Goal: Task Accomplishment & Management: Manage account settings

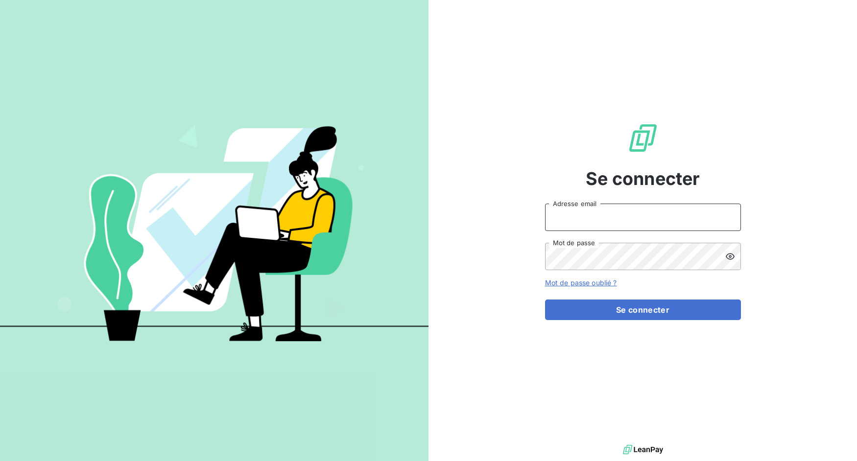
click at [595, 220] on input "Adresse email" at bounding box center [643, 217] width 196 height 27
drag, startPoint x: 579, startPoint y: 218, endPoint x: 628, endPoint y: 220, distance: 50.0
click at [628, 220] on input "admin@3dcelo" at bounding box center [643, 217] width 196 height 27
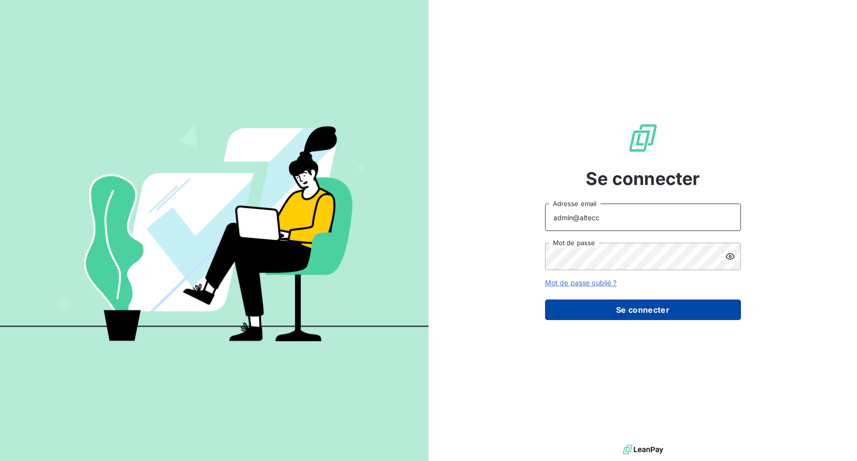
type input "admin@altecc"
click at [632, 316] on button "Se connecter" at bounding box center [643, 310] width 196 height 21
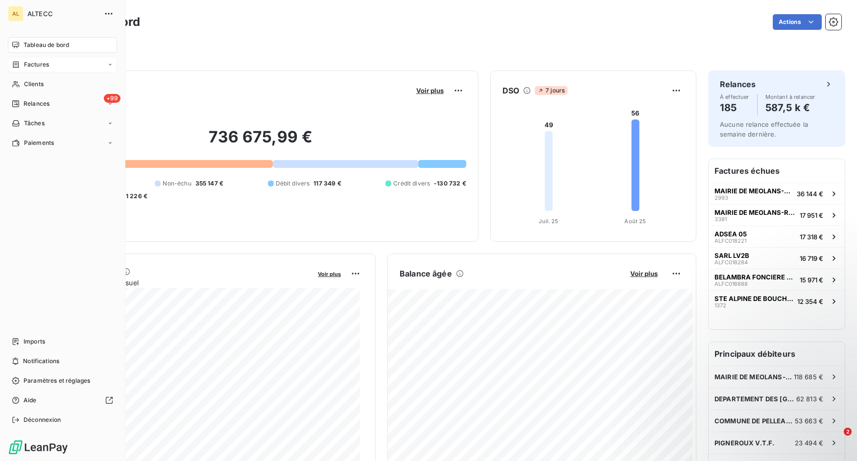
click at [26, 68] on span "Factures" at bounding box center [36, 64] width 25 height 9
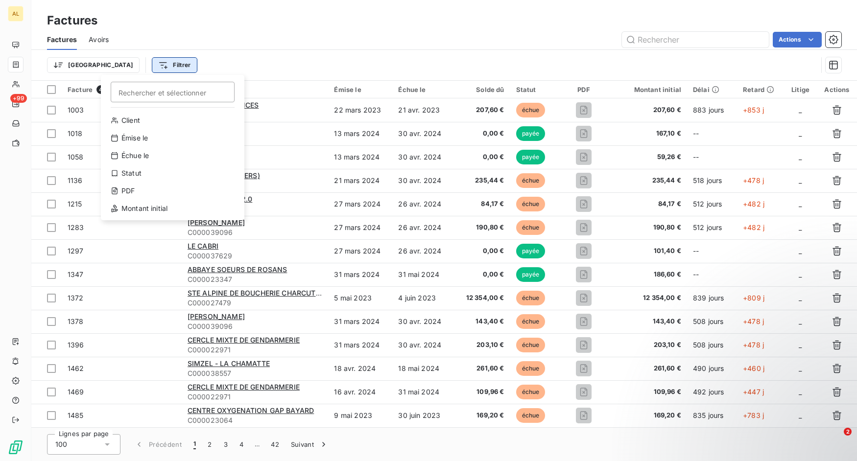
click at [119, 66] on html "AL +99 Factures Factures Avoirs Actions Trier Filtrer Rechercher et sélectionne…" at bounding box center [428, 230] width 857 height 461
click at [137, 193] on div "PDF" at bounding box center [173, 191] width 136 height 16
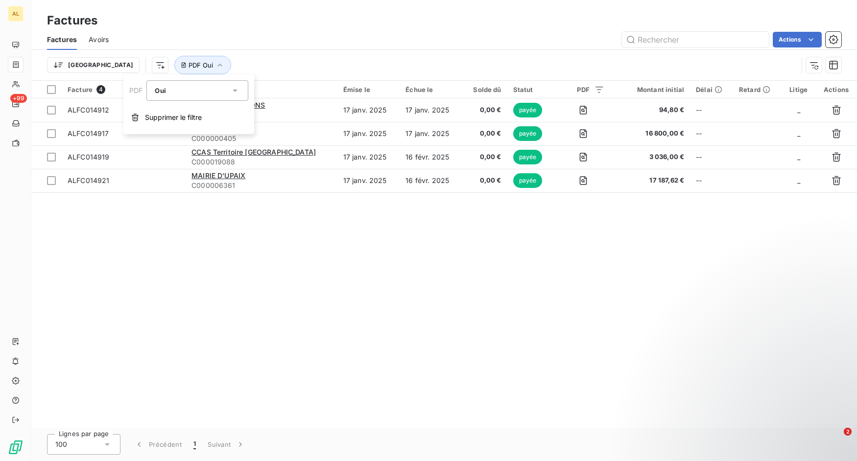
click at [263, 46] on div "Actions" at bounding box center [480, 40] width 720 height 16
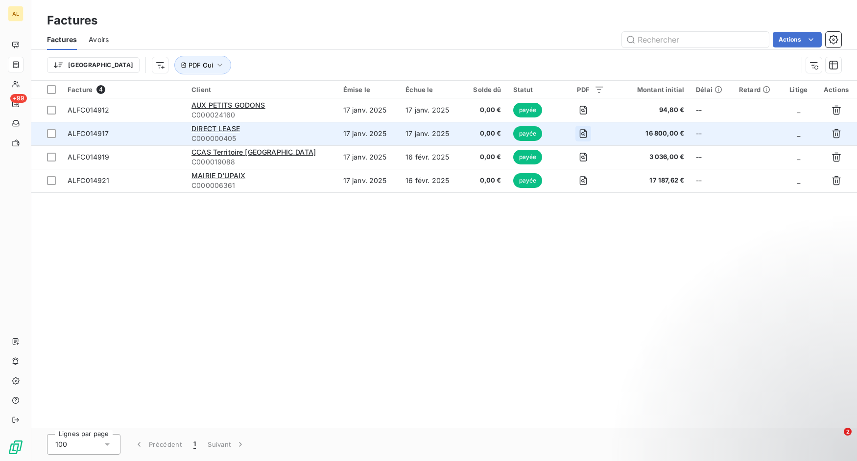
click at [579, 134] on icon "button" at bounding box center [583, 134] width 10 height 10
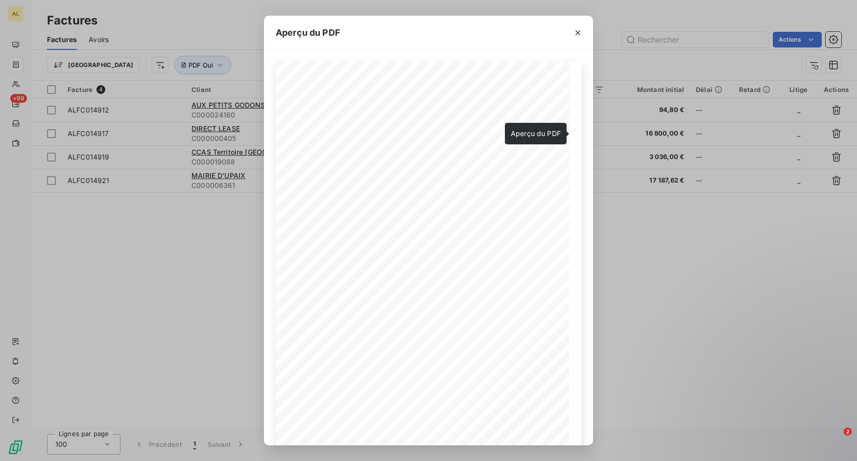
click at [579, 32] on icon "button" at bounding box center [577, 32] width 5 height 5
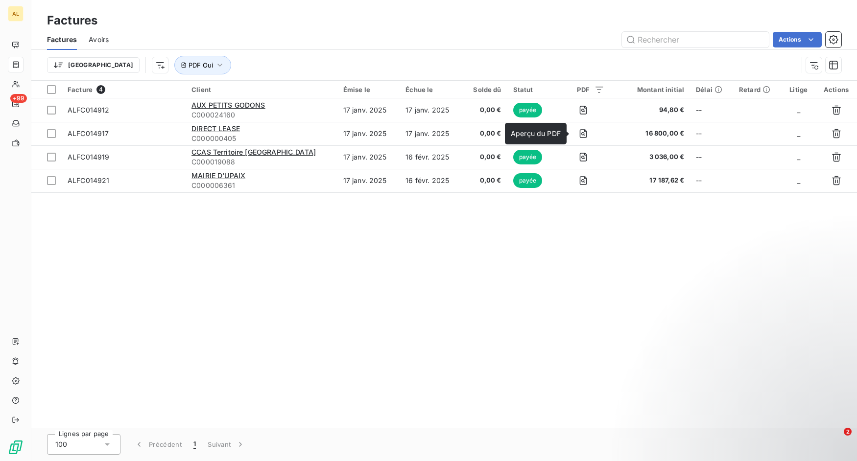
click at [112, 41] on div "Factures Avoirs Actions" at bounding box center [443, 39] width 825 height 21
click at [108, 41] on span "Avoirs" at bounding box center [99, 40] width 20 height 10
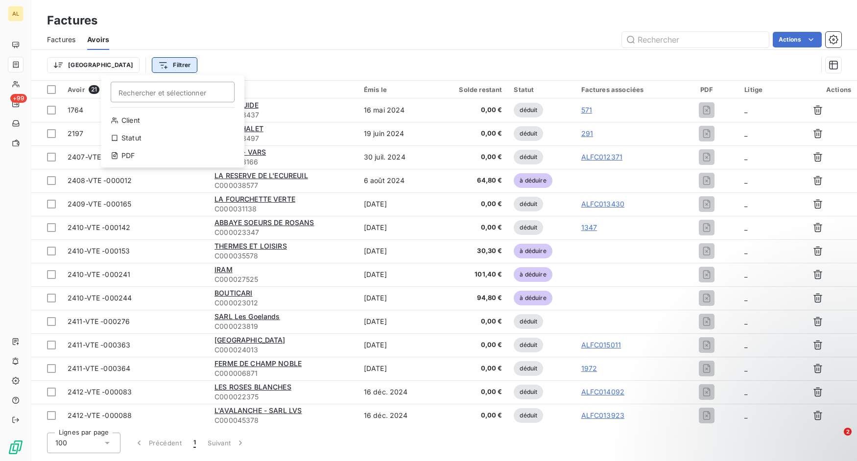
click at [131, 64] on html "AL +99 Factures Factures Avoirs Actions Trier Filtrer Rechercher et sélectionne…" at bounding box center [428, 230] width 857 height 461
click at [136, 157] on div "PDF" at bounding box center [173, 156] width 136 height 16
click at [213, 91] on div "Non" at bounding box center [192, 91] width 75 height 14
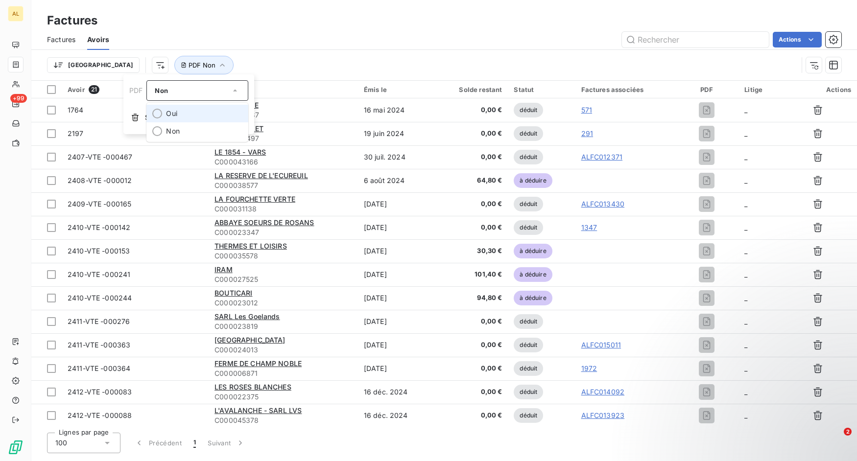
click at [201, 114] on li "Oui" at bounding box center [197, 114] width 102 height 18
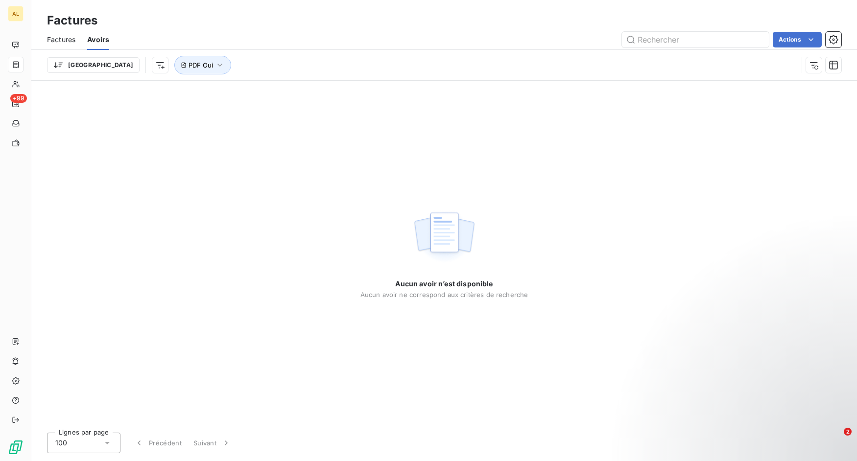
click at [320, 54] on div "Trier PDF Oui" at bounding box center [444, 65] width 794 height 30
click at [215, 68] on icon "button" at bounding box center [220, 65] width 10 height 10
click at [163, 112] on button "Supprimer le filtre" at bounding box center [188, 118] width 131 height 22
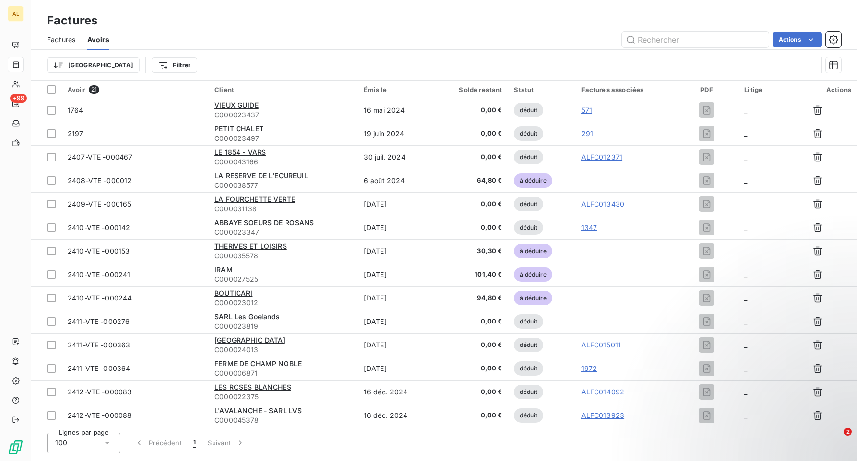
click at [668, 49] on div "Factures Avoirs Actions" at bounding box center [443, 39] width 825 height 21
click at [667, 41] on input "text" at bounding box center [695, 40] width 147 height 16
paste input "ALFC014861"
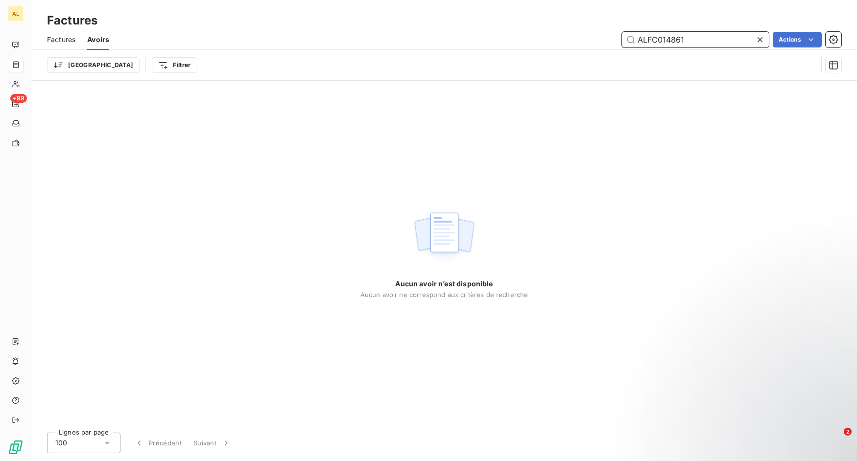
drag, startPoint x: 672, startPoint y: 42, endPoint x: 696, endPoint y: 40, distance: 23.6
click at [696, 40] on input "ALFC014861" at bounding box center [695, 40] width 147 height 16
type input "ALFC014915"
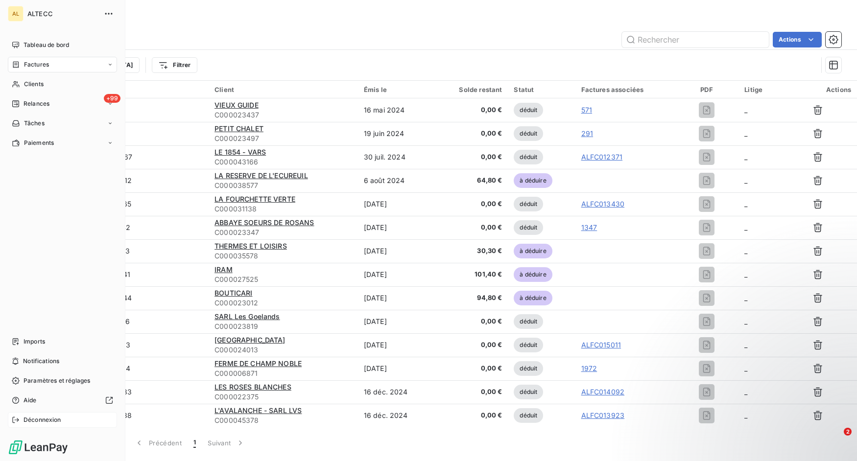
click at [23, 416] on div "Déconnexion" at bounding box center [62, 420] width 109 height 16
